Goal: Information Seeking & Learning: Learn about a topic

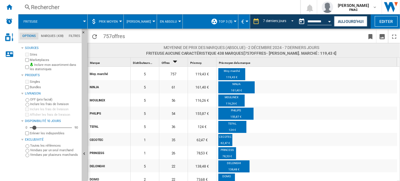
click at [112, 20] on span "Prix moyen" at bounding box center [108, 22] width 19 height 4
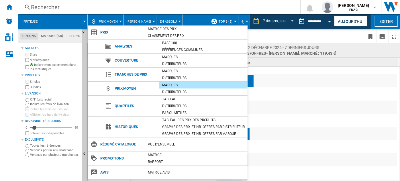
click at [285, 89] on md-backdrop at bounding box center [200, 90] width 400 height 181
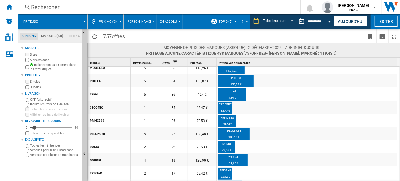
click at [115, 24] on button "Prix moyen" at bounding box center [110, 21] width 22 height 14
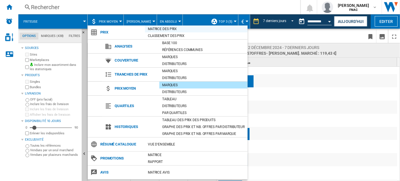
click at [174, 28] on div "Matrice des prix" at bounding box center [196, 29] width 103 height 6
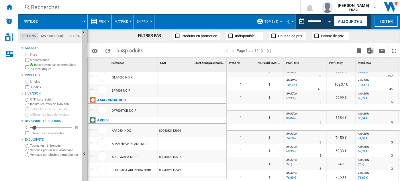
scroll to position [82, 0]
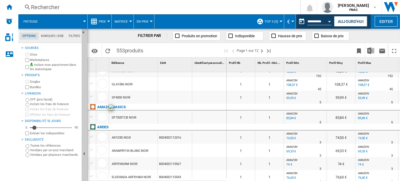
click at [102, 117] on div at bounding box center [102, 117] width 10 height 10
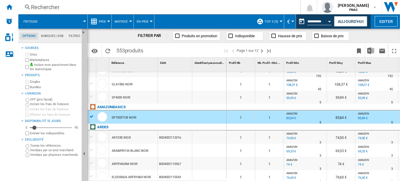
click at [123, 117] on div "DF7003TCB NOIR" at bounding box center [124, 117] width 25 height 13
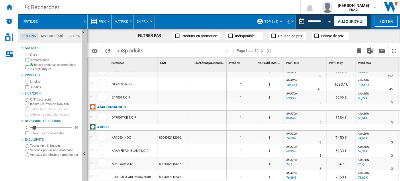
click at [123, 117] on div "DF7003TCB NOIR" at bounding box center [124, 117] width 25 height 13
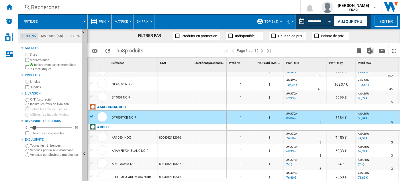
click at [123, 117] on div "DF7003TCB NOIR" at bounding box center [124, 117] width 25 height 13
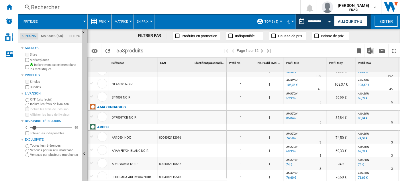
click at [123, 117] on div "DF7003TCB NOIR" at bounding box center [124, 117] width 25 height 13
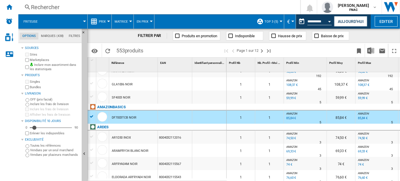
click at [290, 117] on div "85,84 €" at bounding box center [290, 118] width 11 height 6
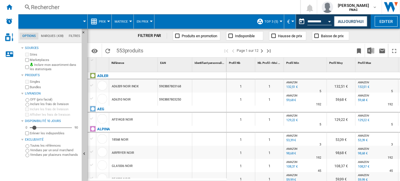
click at [292, 86] on div "132,51 €" at bounding box center [291, 87] width 12 height 6
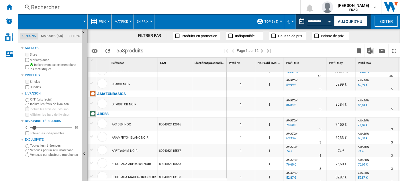
scroll to position [95, 0]
click at [290, 124] on div "74,50 €" at bounding box center [290, 125] width 11 height 6
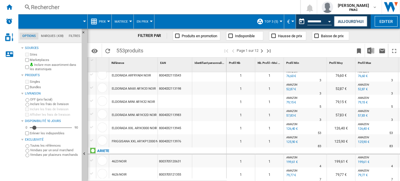
scroll to position [219, 0]
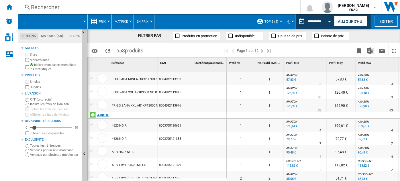
click at [103, 114] on div "ARIETE" at bounding box center [103, 115] width 12 height 7
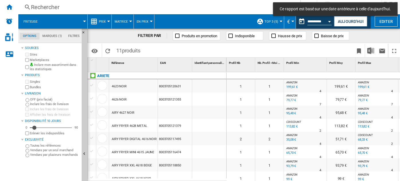
click at [292, 85] on div "199,61 €" at bounding box center [291, 87] width 12 height 6
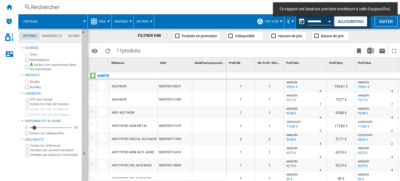
click at [118, 111] on div "AIRY 4627 NOIR" at bounding box center [123, 112] width 23 height 13
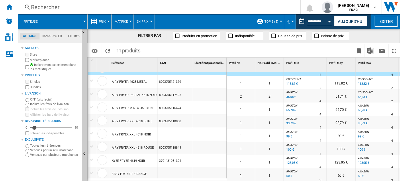
scroll to position [28, 0]
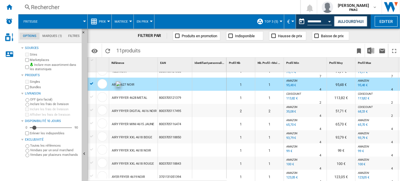
click at [102, 81] on div at bounding box center [102, 84] width 10 height 10
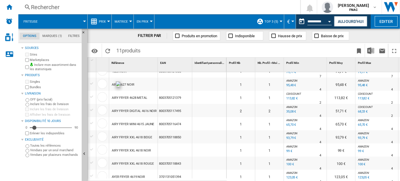
click at [102, 81] on div at bounding box center [102, 84] width 10 height 10
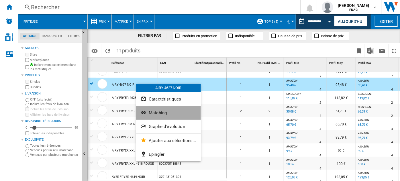
click at [161, 113] on span "Matching" at bounding box center [158, 112] width 18 height 5
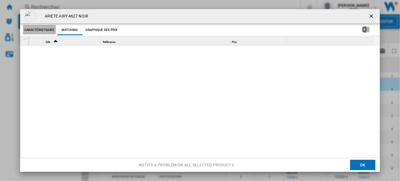
click at [46, 29] on button "Caractéristiques" at bounding box center [39, 30] width 33 height 10
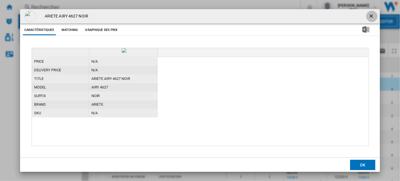
click at [371, 15] on ng-md-icon "getI18NText('BUTTONS.CLOSE_DIALOG')" at bounding box center [371, 16] width 7 height 7
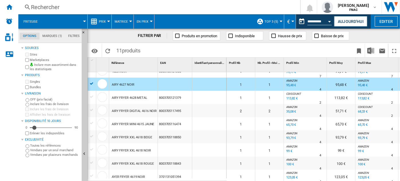
scroll to position [0, 0]
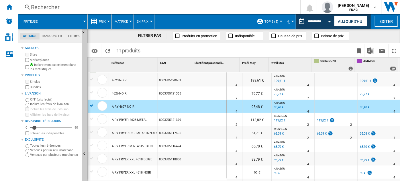
click at [363, 80] on div "199,61 €" at bounding box center [365, 81] width 11 height 4
click at [372, 80] on img at bounding box center [375, 80] width 6 height 5
click at [361, 80] on div "199,61 €" at bounding box center [365, 81] width 11 height 4
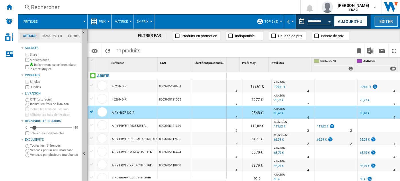
click at [387, 22] on button "Editer" at bounding box center [386, 21] width 23 height 11
